Goal: Information Seeking & Learning: Learn about a topic

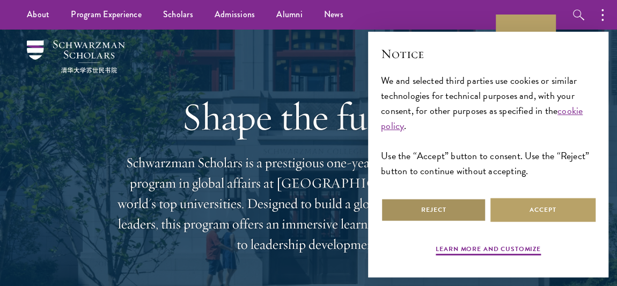
click at [445, 208] on button "Reject" at bounding box center [433, 210] width 105 height 24
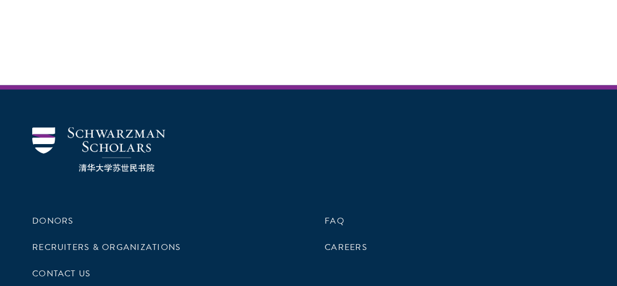
scroll to position [3064, 0]
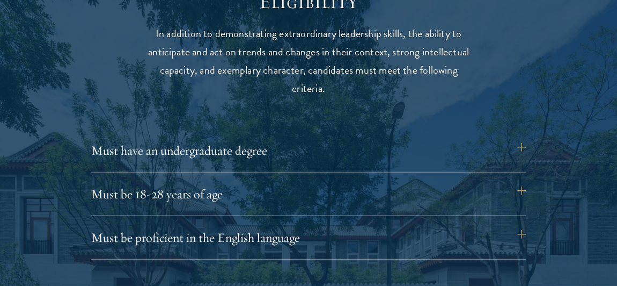
scroll to position [1389, 0]
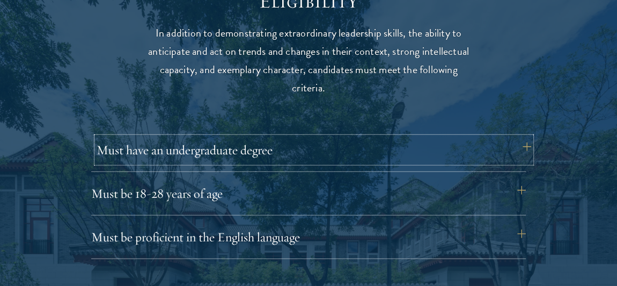
click at [280, 154] on button "Must have an undergraduate degree" at bounding box center [314, 150] width 435 height 26
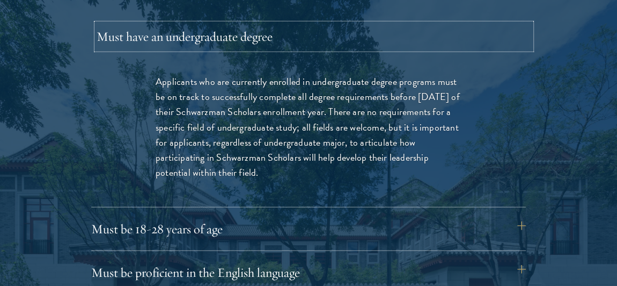
scroll to position [1504, 0]
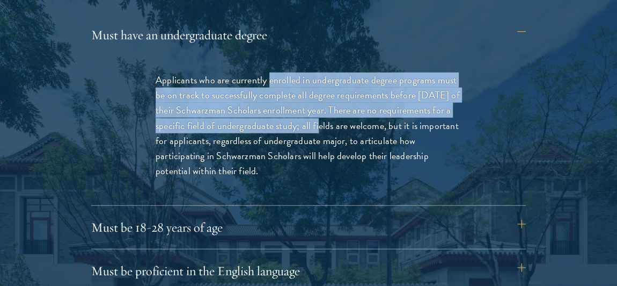
drag, startPoint x: 270, startPoint y: 80, endPoint x: 311, endPoint y: 130, distance: 64.9
click at [311, 130] on p "Applicants who are currently enrolled in undergraduate degree programs must be …" at bounding box center [309, 125] width 306 height 106
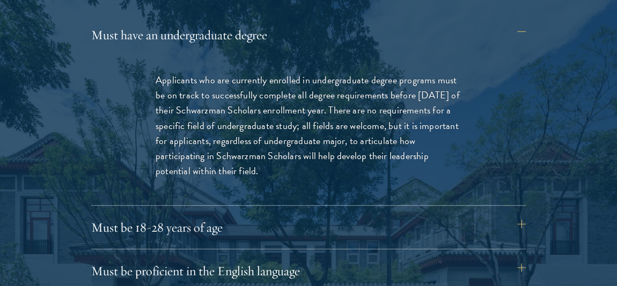
click at [293, 156] on p "Applicants who are currently enrolled in undergraduate degree programs must be …" at bounding box center [309, 125] width 306 height 106
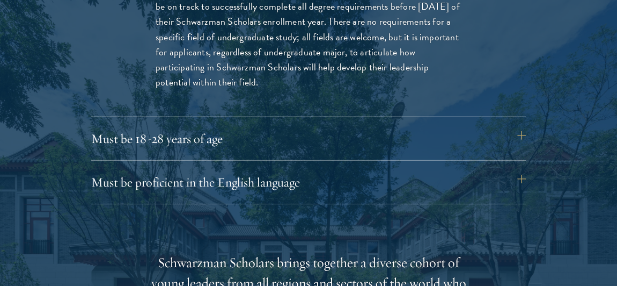
scroll to position [1593, 0]
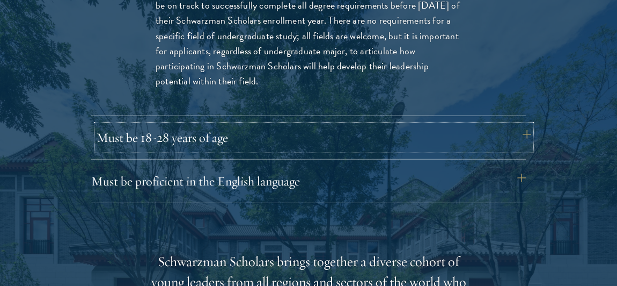
click at [290, 142] on button "Must be 18-28 years of age" at bounding box center [314, 138] width 435 height 26
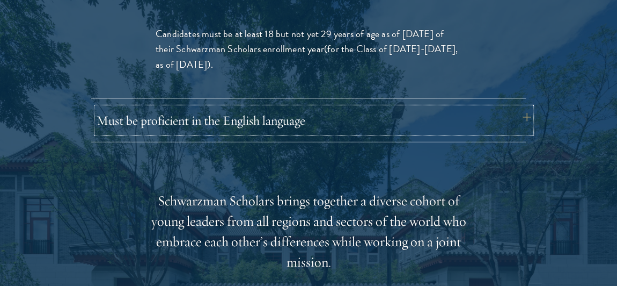
click at [351, 127] on button "Must be proficient in the English language" at bounding box center [314, 120] width 435 height 26
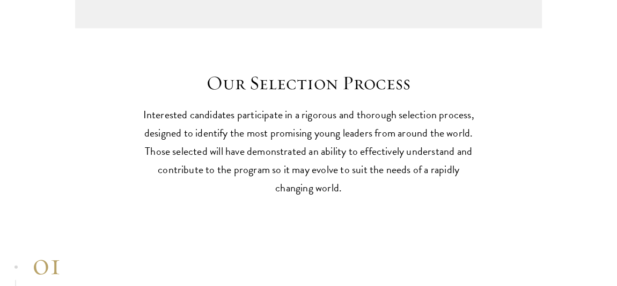
scroll to position [3236, 0]
